Goal: Obtain resource: Download file/media

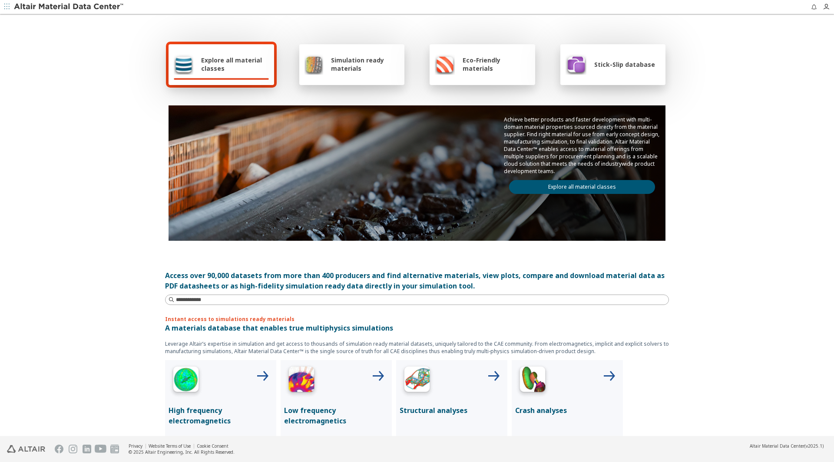
click at [353, 74] on div "Simulation ready materials" at bounding box center [351, 64] width 95 height 21
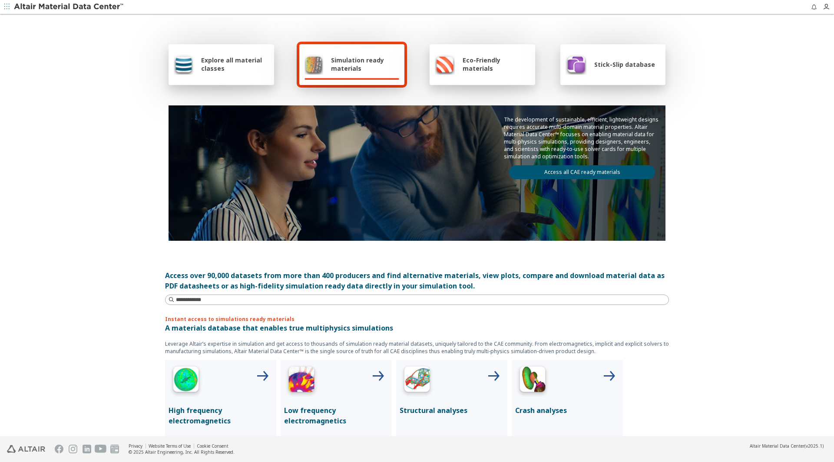
click at [585, 171] on link "Access all CAE ready materials" at bounding box center [582, 172] width 146 height 14
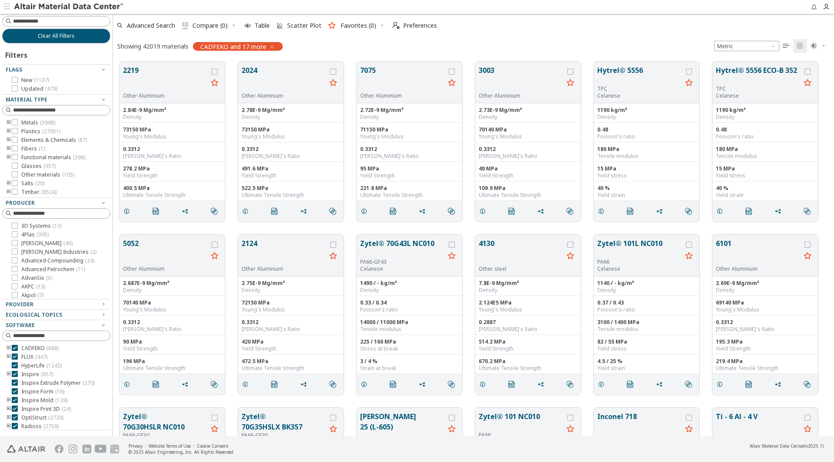
scroll to position [375, 714]
click at [17, 126] on label "Metals ( 3998 )" at bounding box center [33, 122] width 43 height 7
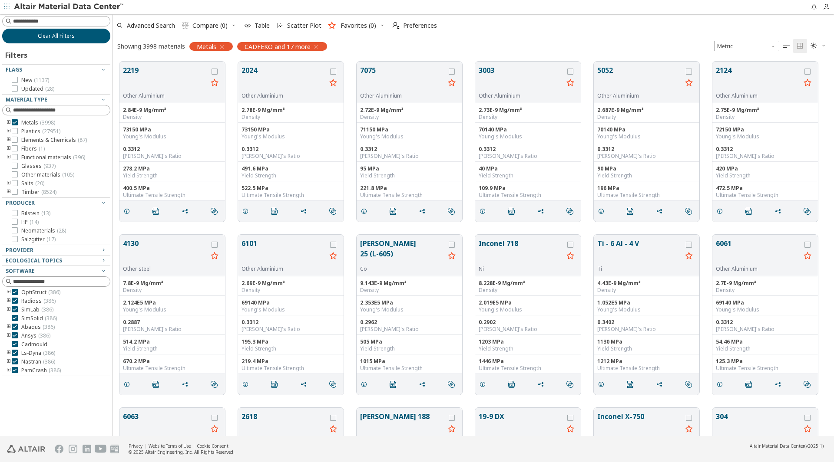
click at [40, 35] on span "Clear All Filters" at bounding box center [56, 36] width 37 height 7
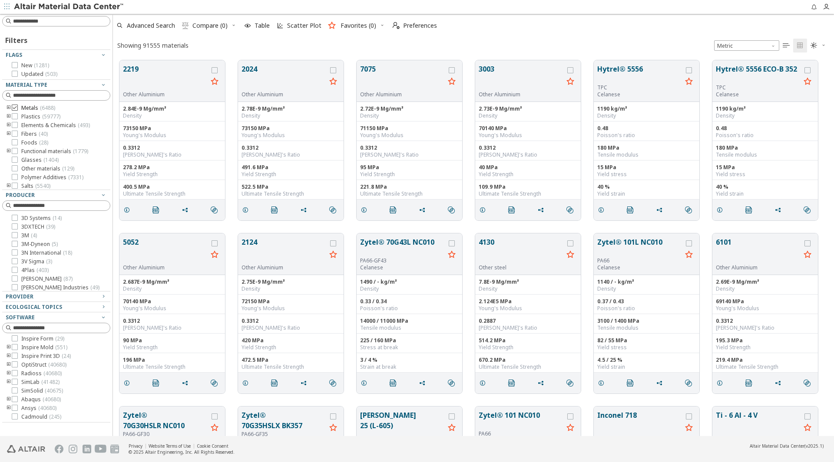
scroll to position [71, 0]
click at [103, 308] on icon "button" at bounding box center [103, 306] width 7 height 7
click at [103, 308] on button "Ecological Topics" at bounding box center [56, 307] width 108 height 10
click at [33, 23] on input at bounding box center [61, 21] width 97 height 9
type input "****"
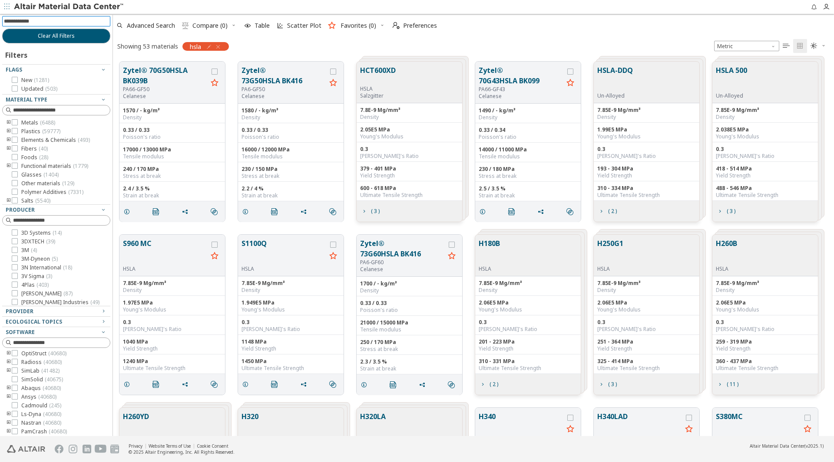
scroll to position [45, 0]
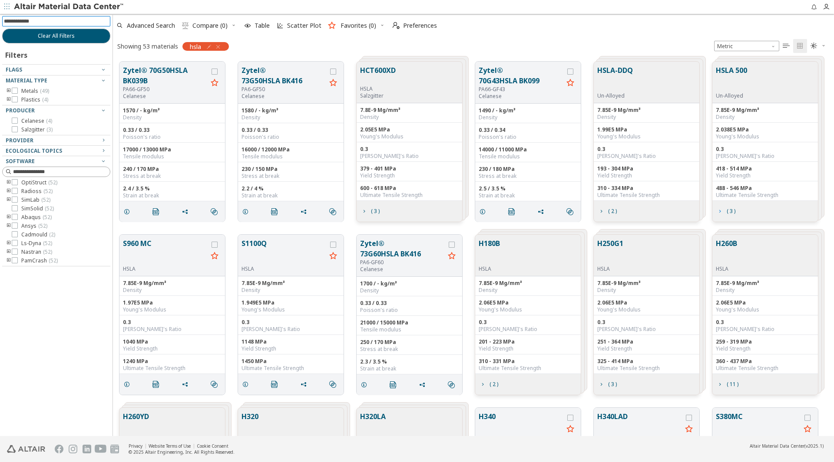
click at [732, 211] on span "( 3 )" at bounding box center [730, 211] width 9 height 5
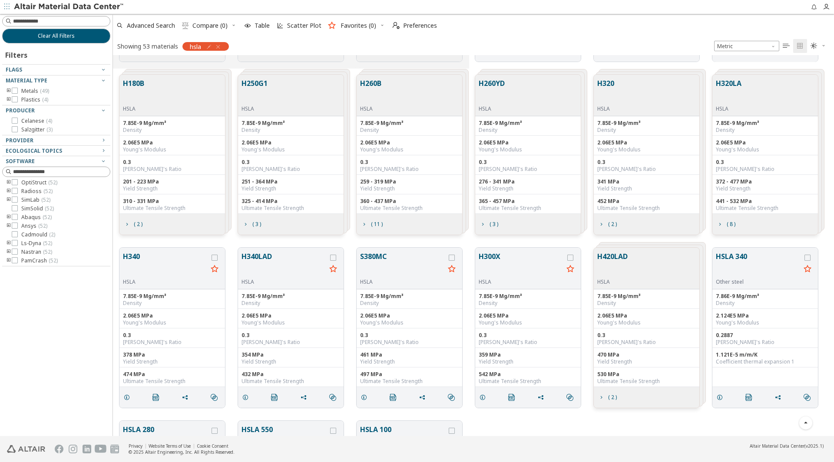
scroll to position [0, 0]
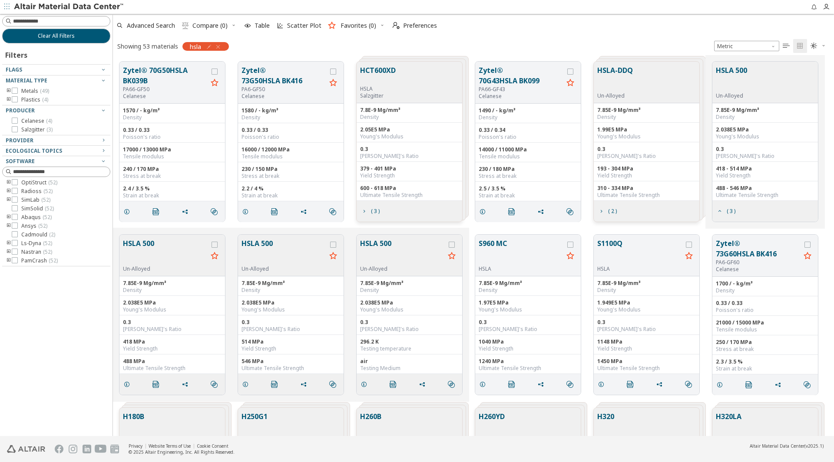
click at [725, 71] on button "HSLA 500" at bounding box center [730, 78] width 31 height 27
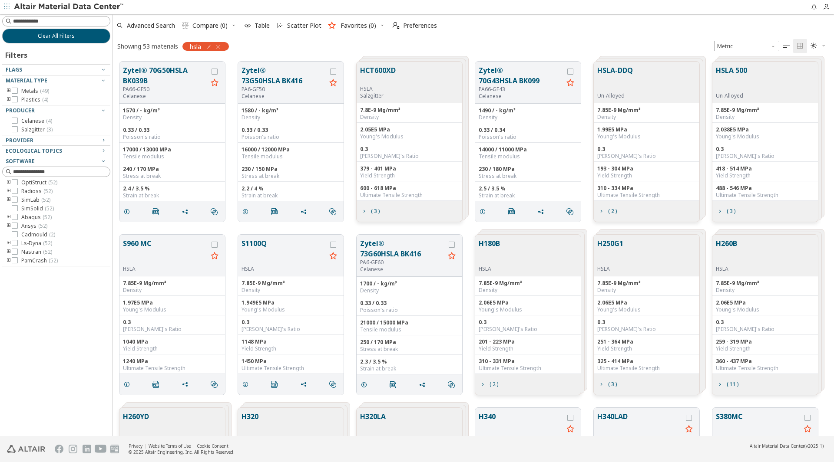
click at [737, 66] on button "HSLA 500" at bounding box center [730, 78] width 31 height 27
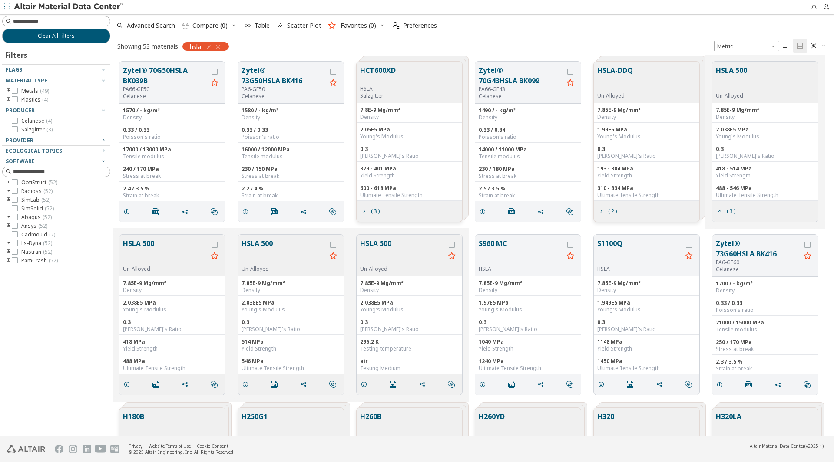
click at [737, 66] on button "HSLA 500" at bounding box center [730, 78] width 31 height 27
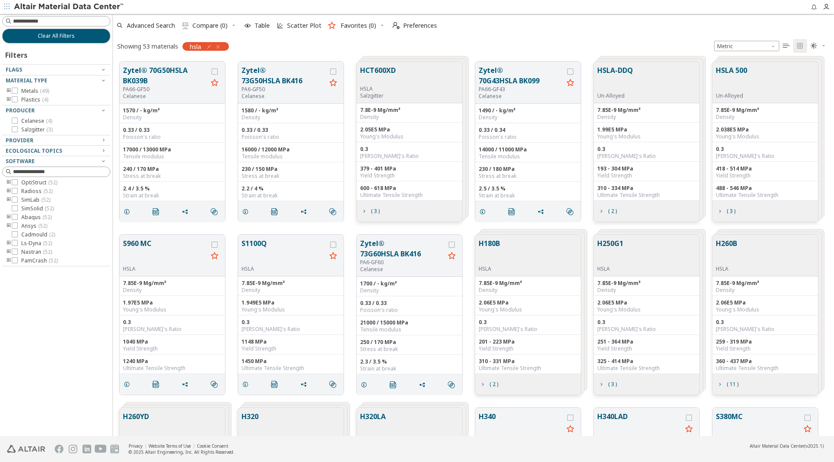
click at [737, 66] on button "HSLA 500" at bounding box center [730, 78] width 31 height 27
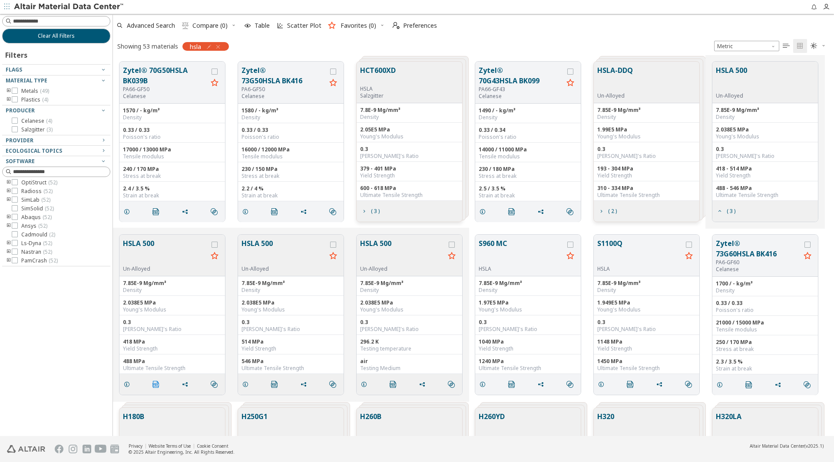
click at [153, 386] on icon "" at bounding box center [155, 384] width 7 height 7
click at [5, 8] on icon "button" at bounding box center [6, 6] width 5 height 5
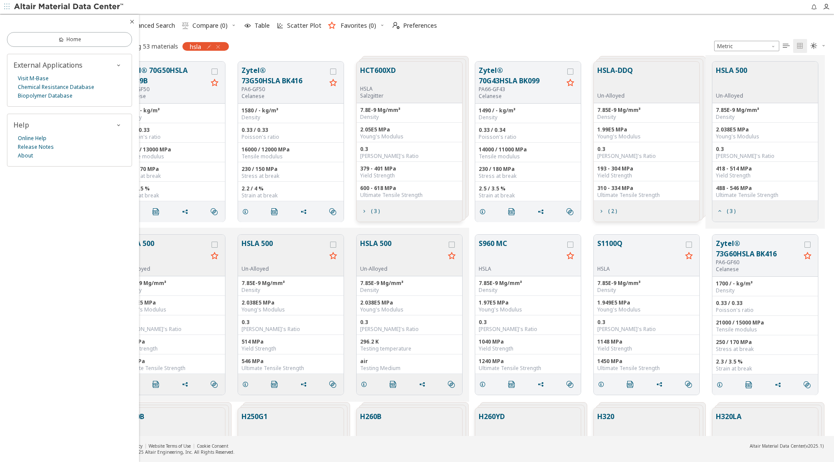
click at [485, 22] on div "Advanced Search  Compare (0) Table Scatter Plot Favorites (0)  Preferences" at bounding box center [470, 25] width 714 height 19
click at [129, 21] on icon "button" at bounding box center [132, 21] width 7 height 7
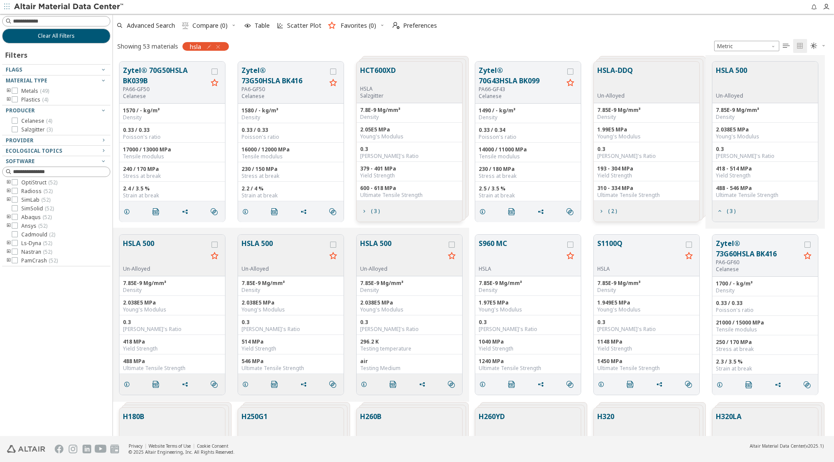
click at [149, 241] on button "HSLA 500" at bounding box center [165, 251] width 85 height 27
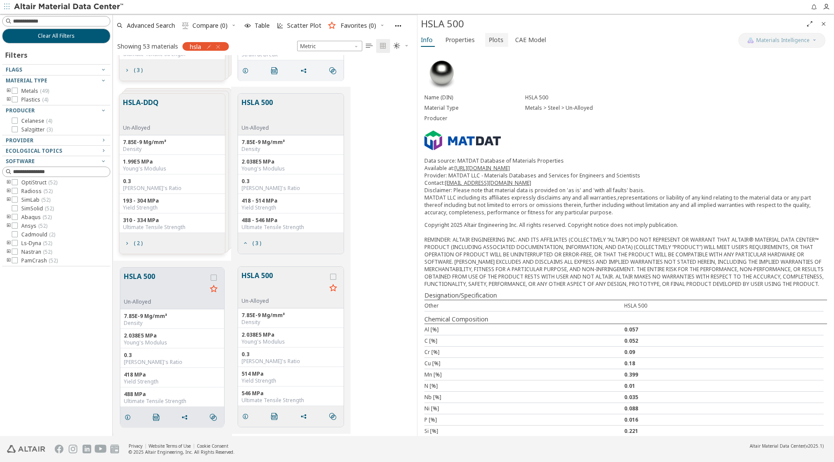
click at [488, 46] on button "Plots" at bounding box center [496, 40] width 23 height 14
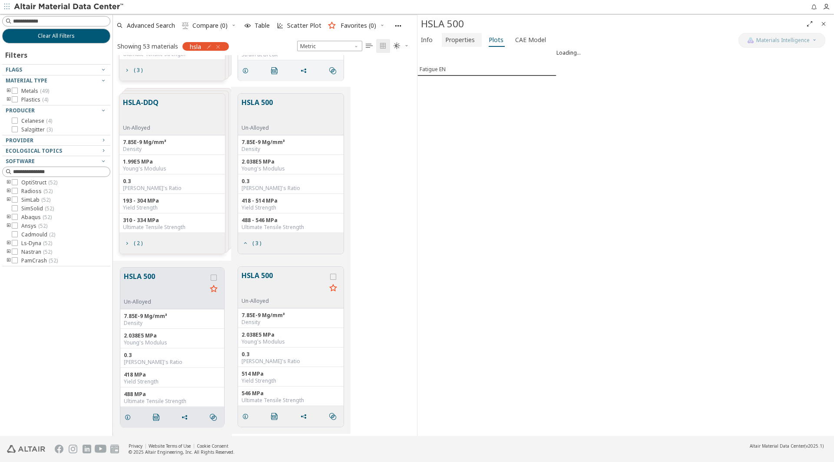
click at [465, 38] on span "Properties" at bounding box center [460, 40] width 30 height 14
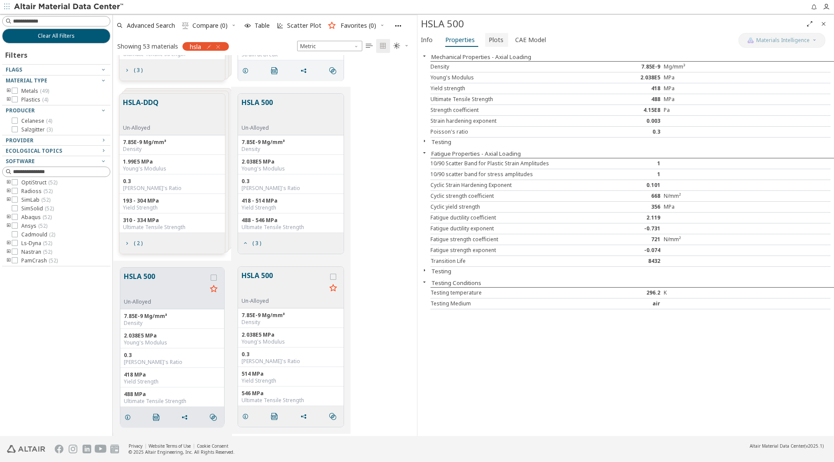
click at [497, 39] on span "Plots" at bounding box center [495, 40] width 15 height 14
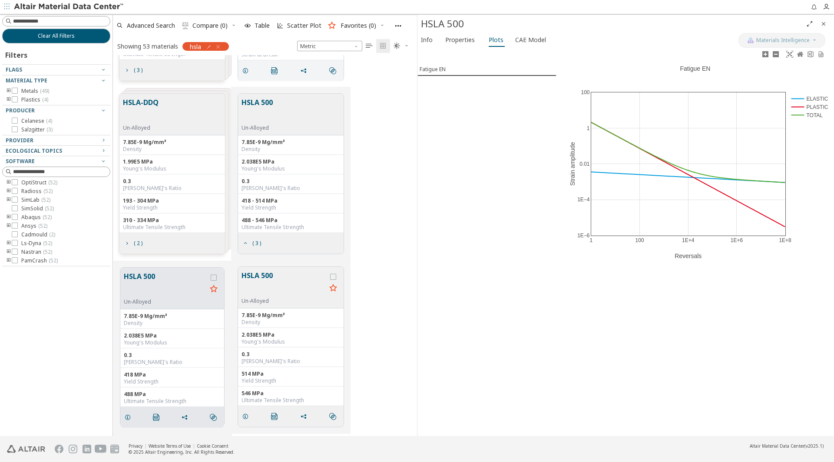
click at [668, 69] on div "1 100 1E+4 1E+6 1E+8 1E−6 1E−4 0.01 1 100 ELASTIC PLASTIC TOTAL Fatigue EN Reve…" at bounding box center [694, 159] width 277 height 221
click at [497, 71] on span "Fatigue EN" at bounding box center [486, 69] width 135 height 7
click at [524, 42] on span "CAE Model" at bounding box center [530, 40] width 31 height 14
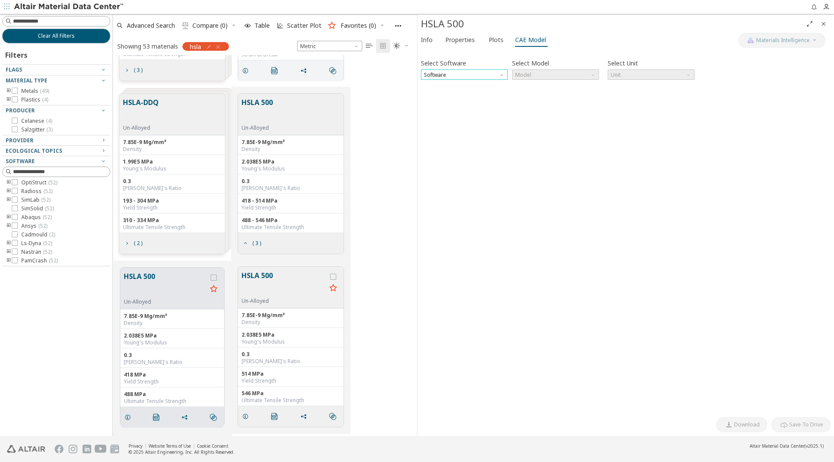
click at [461, 77] on span "Software" at bounding box center [464, 74] width 87 height 10
click at [458, 88] on span "HyperLife" at bounding box center [464, 85] width 80 height 6
click at [578, 66] on div "Select Model Model" at bounding box center [555, 68] width 87 height 23
click at [560, 76] on span "Model" at bounding box center [555, 74] width 87 height 10
click at [554, 86] on span "HyperLife" at bounding box center [555, 85] width 80 height 6
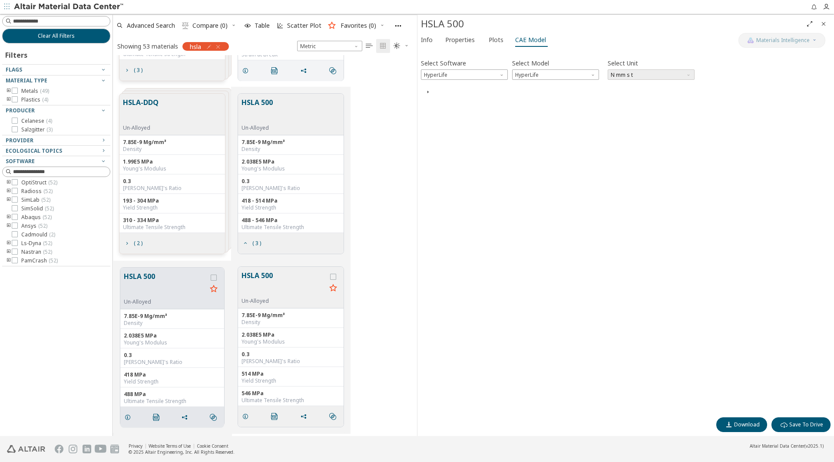
click at [621, 76] on span "N mm s t" at bounding box center [650, 74] width 87 height 10
click at [427, 96] on icon "button" at bounding box center [427, 92] width 7 height 7
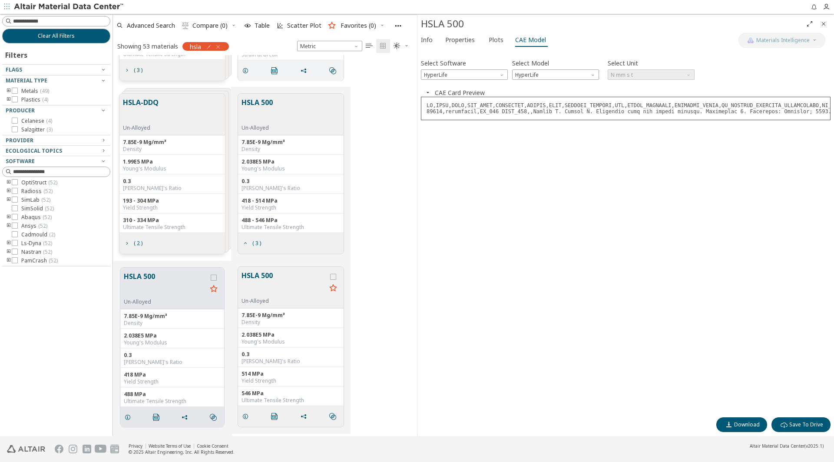
click at [438, 128] on div "Select Software HyperLife Select Model HyperLife Select Unit N mm s t Invalid d…" at bounding box center [625, 233] width 409 height 361
drag, startPoint x: 480, startPoint y: 127, endPoint x: 419, endPoint y: 127, distance: 60.3
click at [419, 127] on div "Select Software HyperLife Select Model HyperLife Select Unit N mm s t Invalid d…" at bounding box center [625, 242] width 416 height 387
click at [829, 8] on icon "button" at bounding box center [827, 6] width 11 height 7
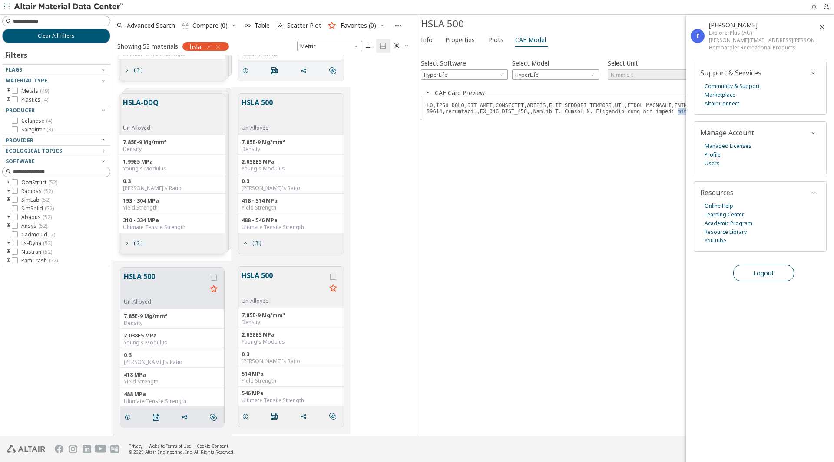
click at [756, 277] on span "Logout" at bounding box center [763, 273] width 21 height 8
